Goal: Check status: Check status

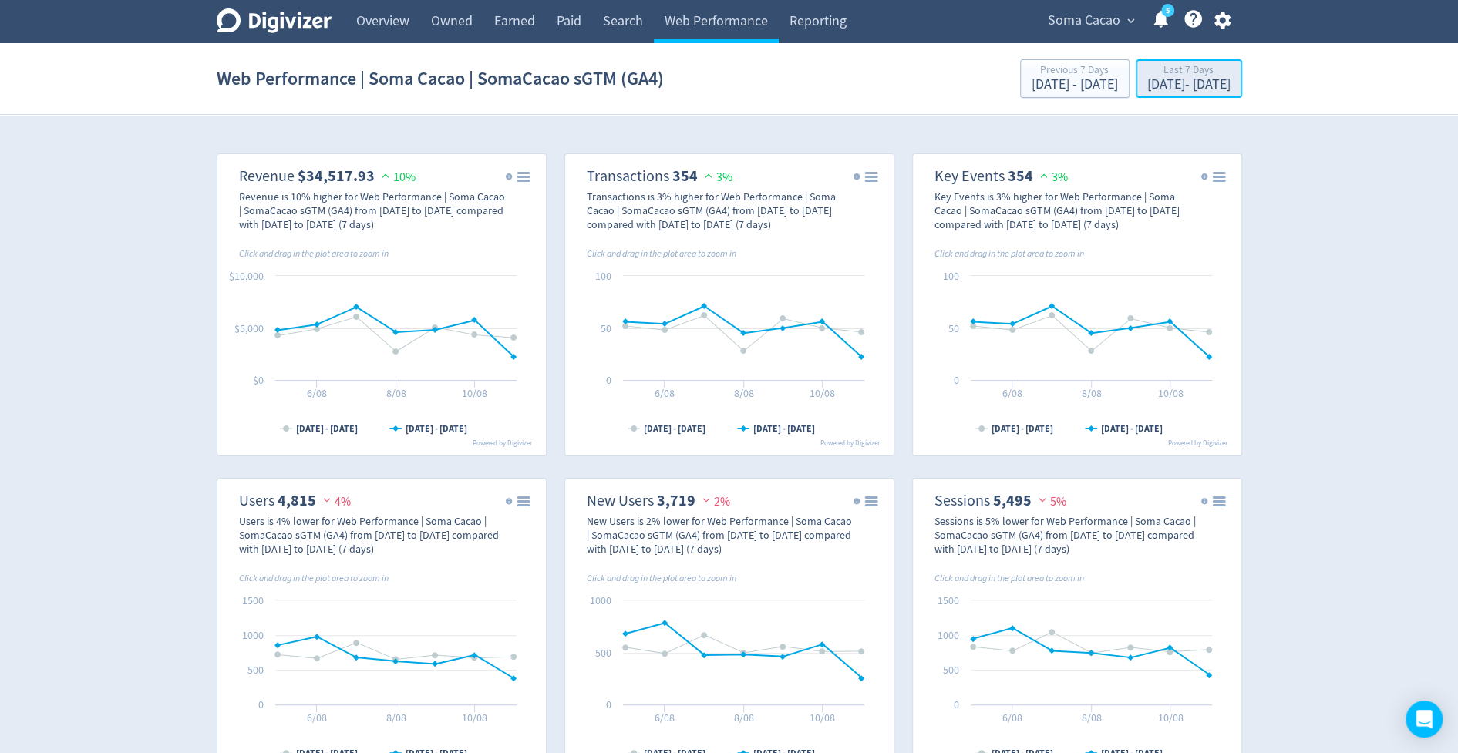
click at [1158, 84] on div "[DATE] - [DATE]" at bounding box center [1188, 85] width 83 height 14
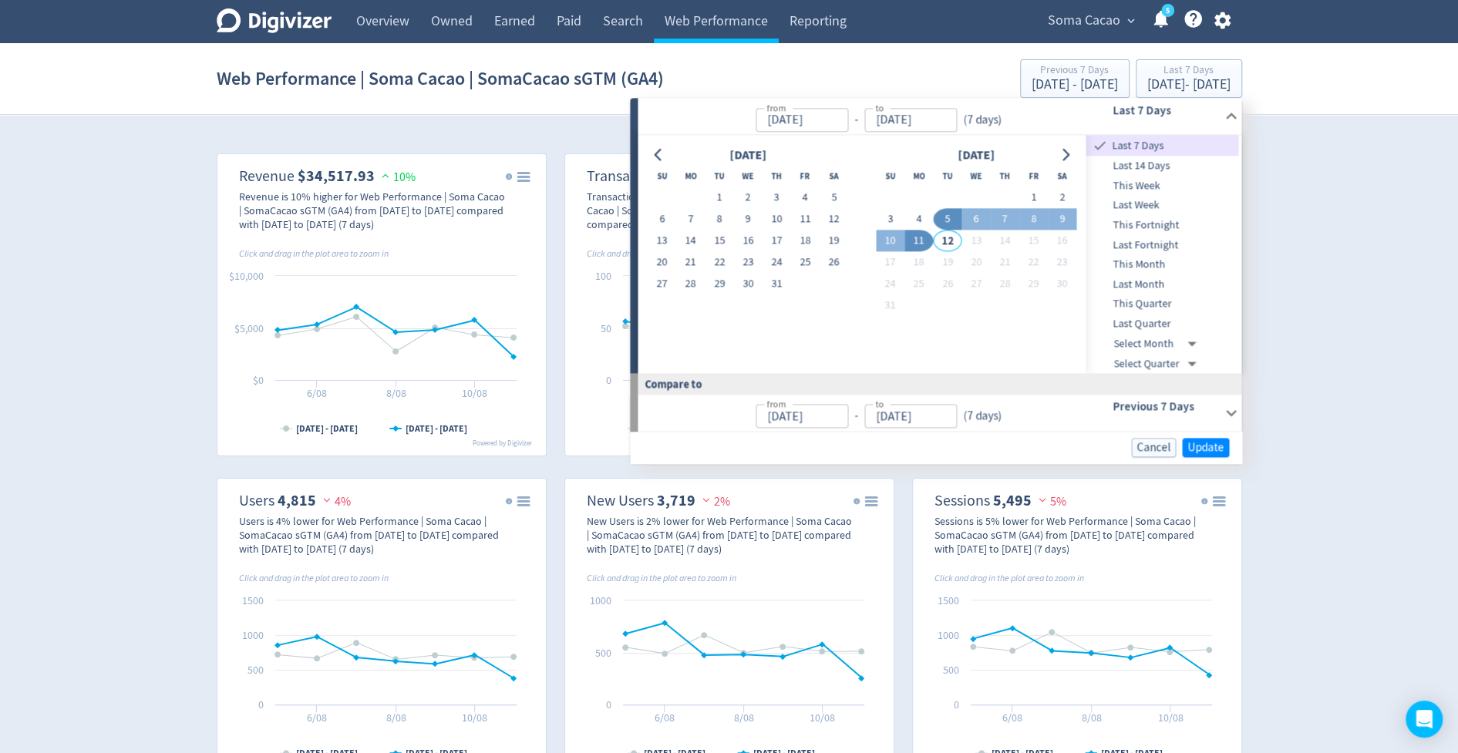
click at [1154, 288] on span "Last Month" at bounding box center [1162, 284] width 153 height 17
type input "[DATE]"
type input "Jul 31, 2025"
type input "Jun 01, 2025"
type input "Jun 30, 2025"
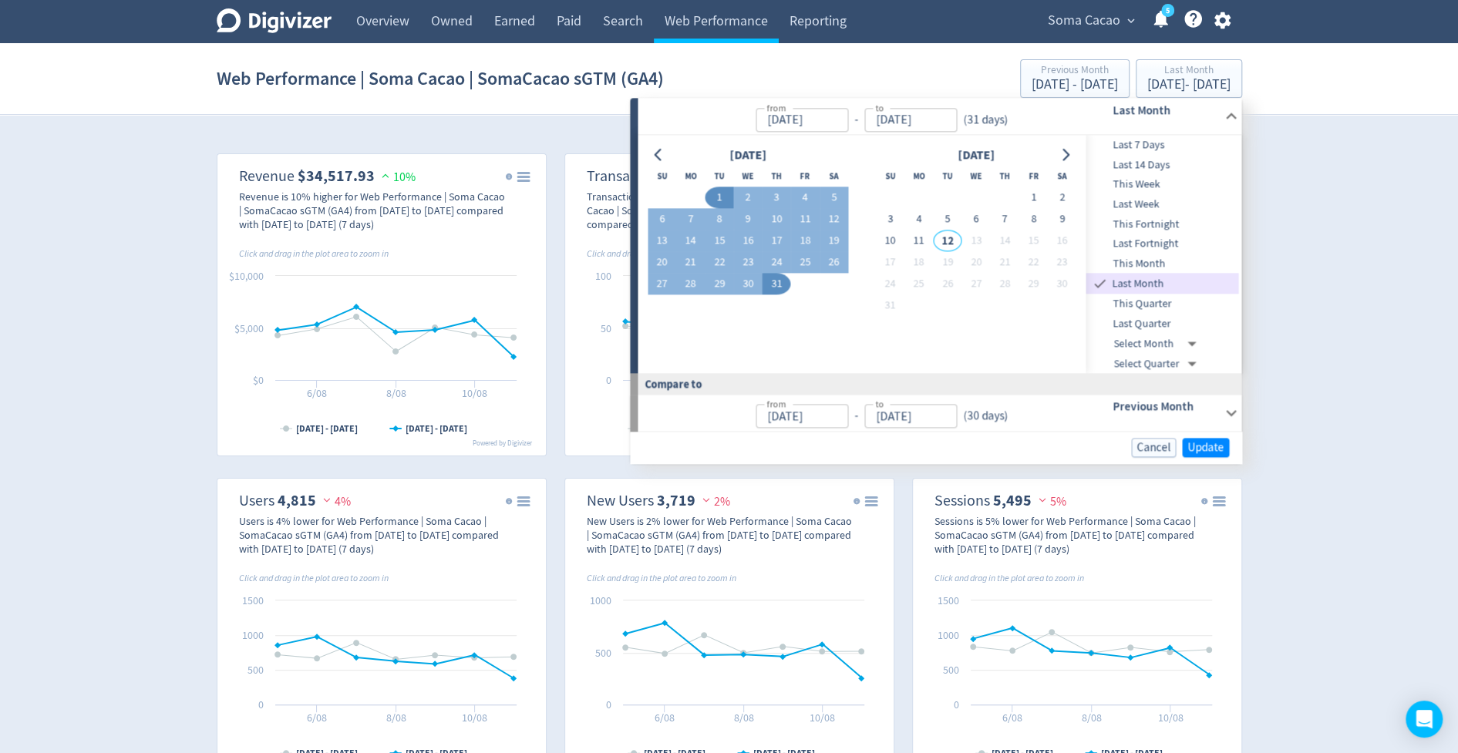
click at [1150, 268] on span "This Month" at bounding box center [1162, 263] width 153 height 17
type input "Aug 01, 2025"
type input "Aug 11, 2025"
type input "Jul 01, 2025"
type input "Jul 11, 2025"
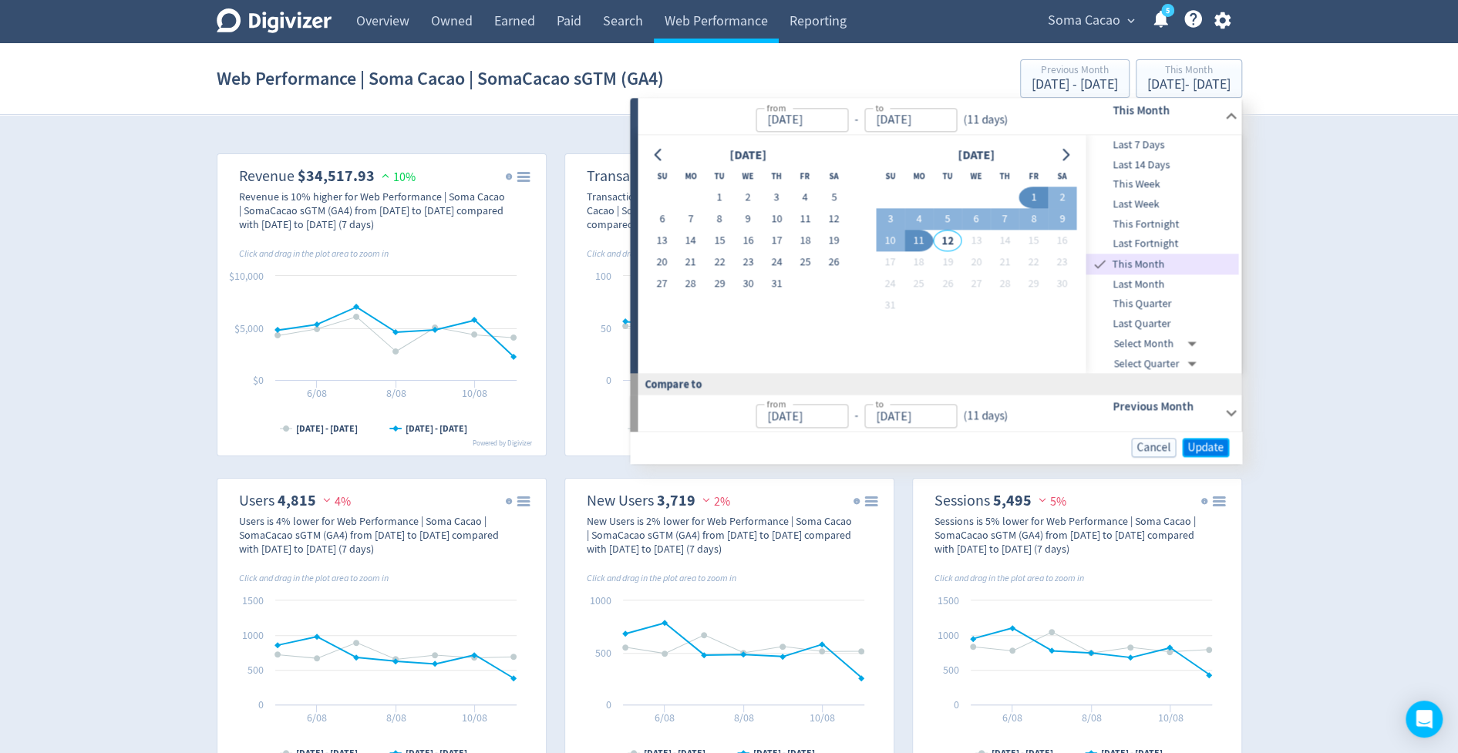
click at [1202, 451] on span "Update" at bounding box center [1205, 448] width 36 height 12
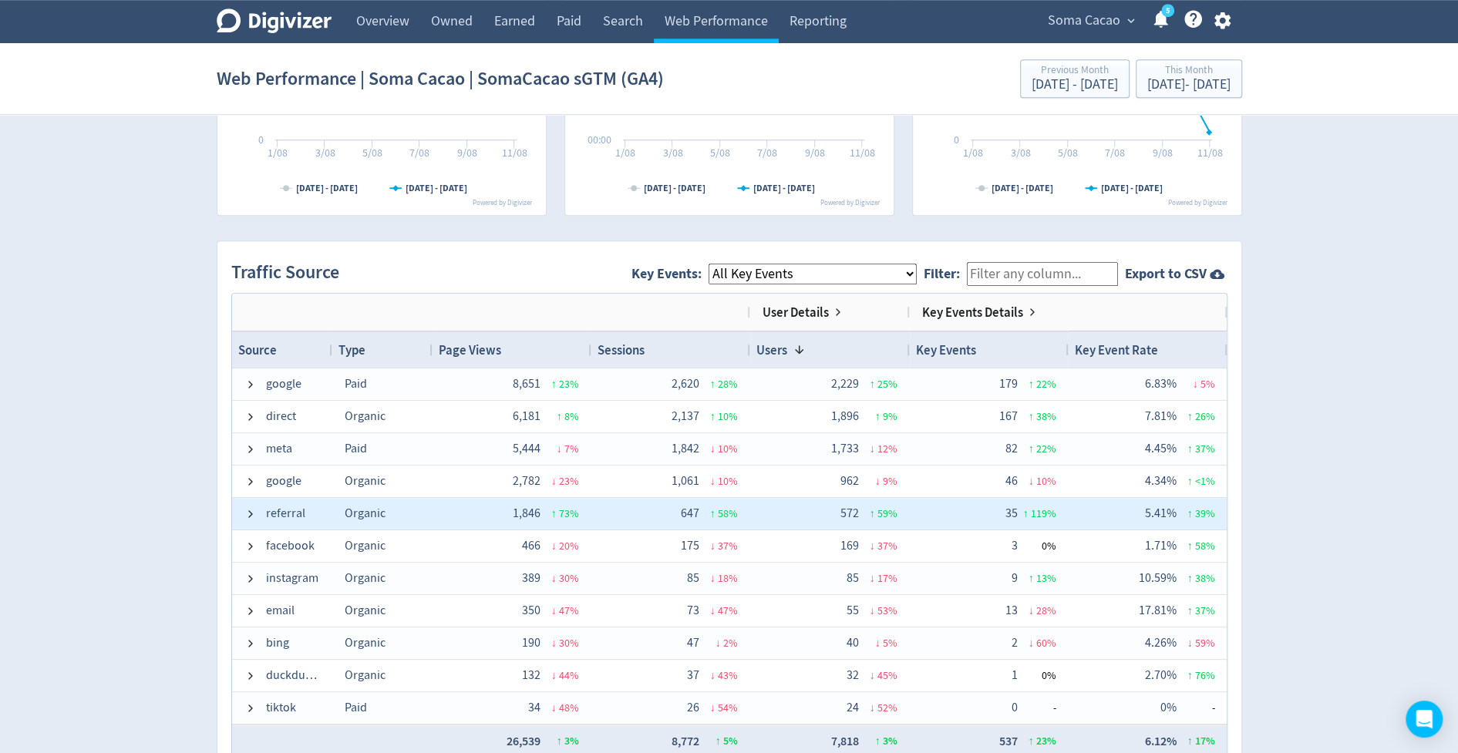
scroll to position [883, 0]
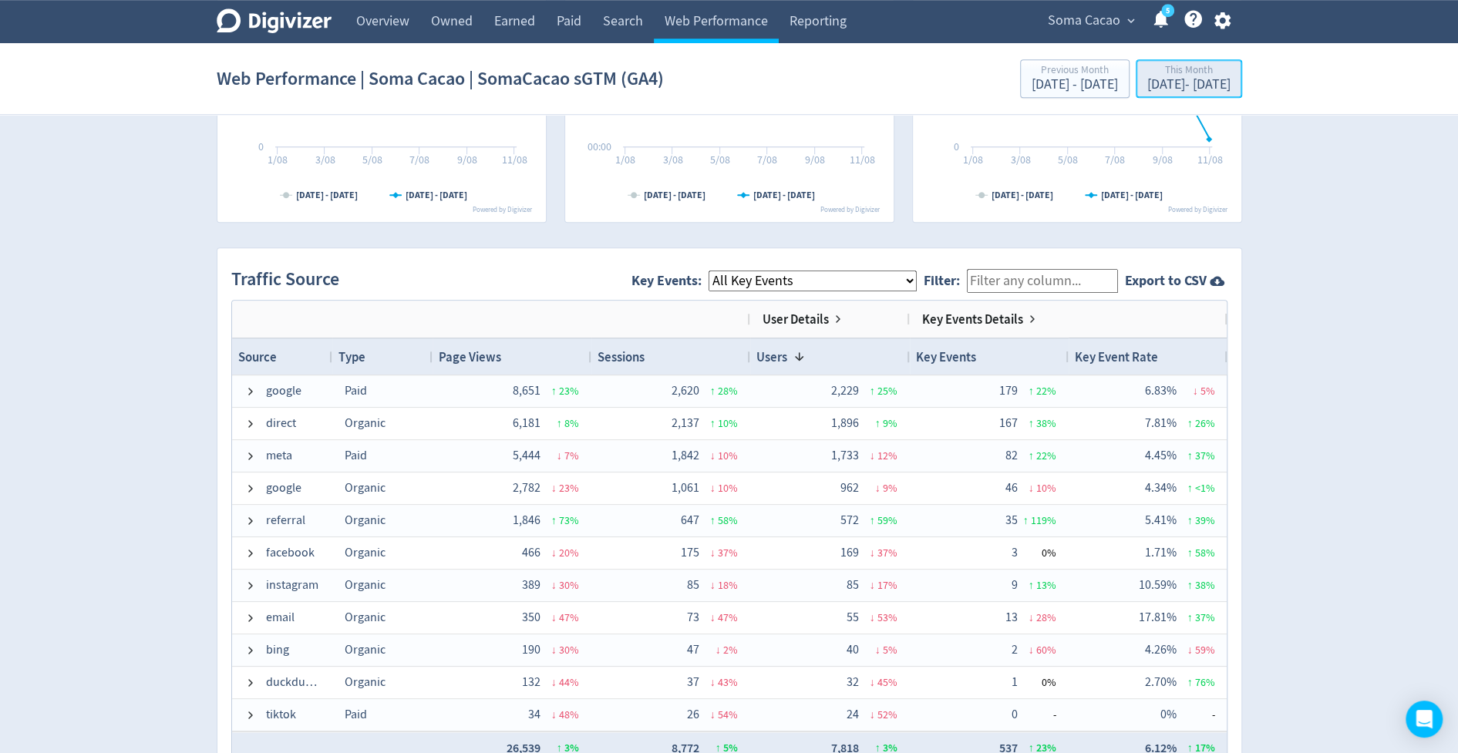
click at [1194, 81] on div "Aug 1, 2025 - Aug 11, 2025" at bounding box center [1188, 85] width 83 height 14
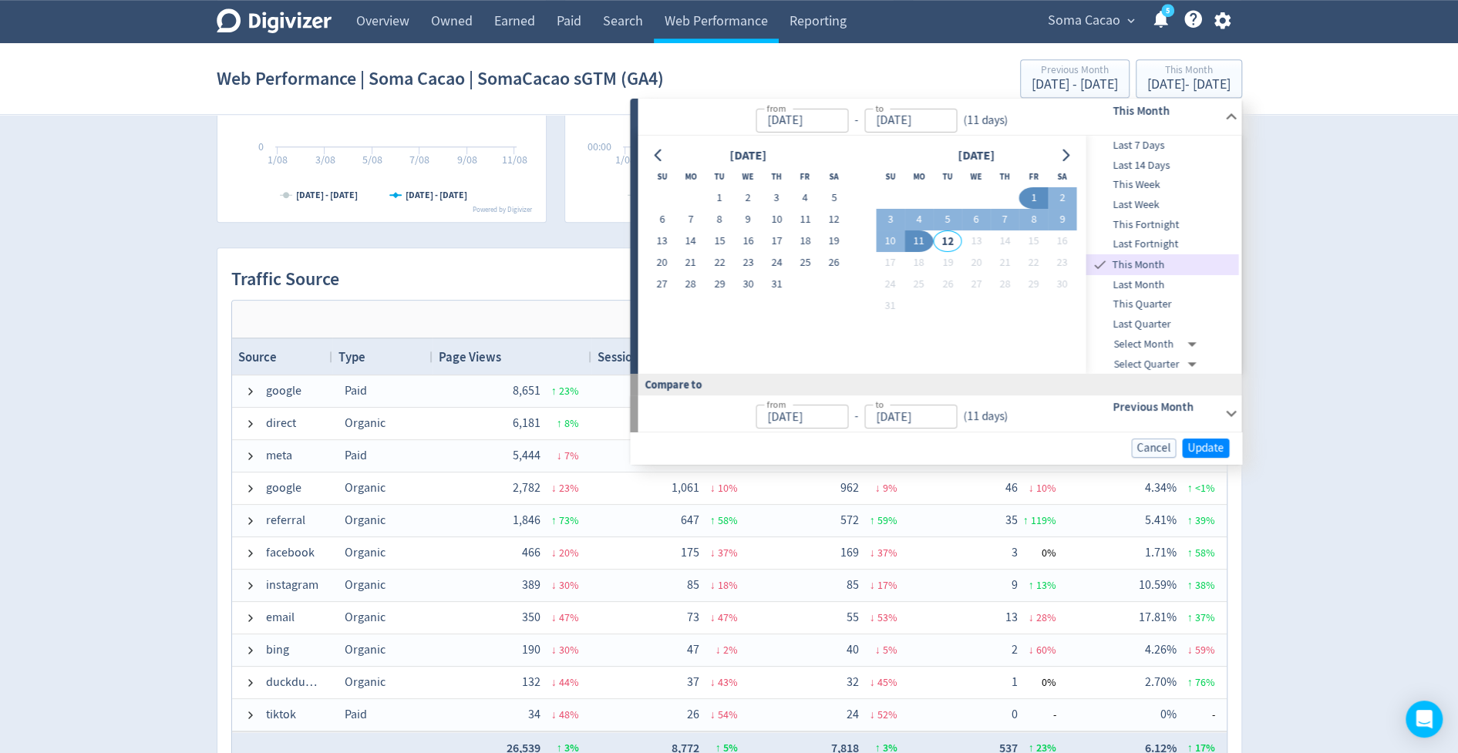
click at [1339, 347] on div "Digivizer Logo Mark Digivizer Logo Overview Owned Earned Paid Search Web Perfor…" at bounding box center [729, 240] width 1458 height 2247
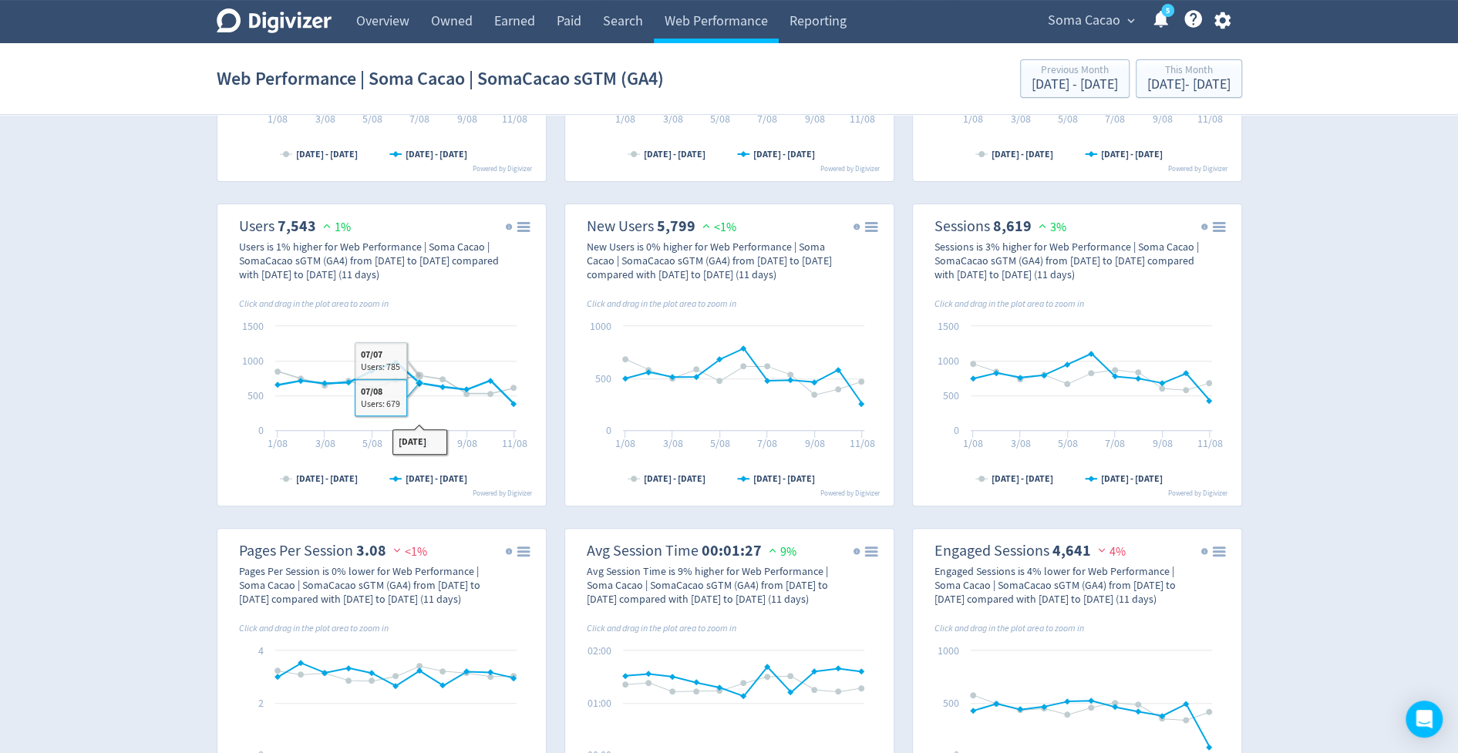
scroll to position [74, 0]
